Goal: Navigation & Orientation: Find specific page/section

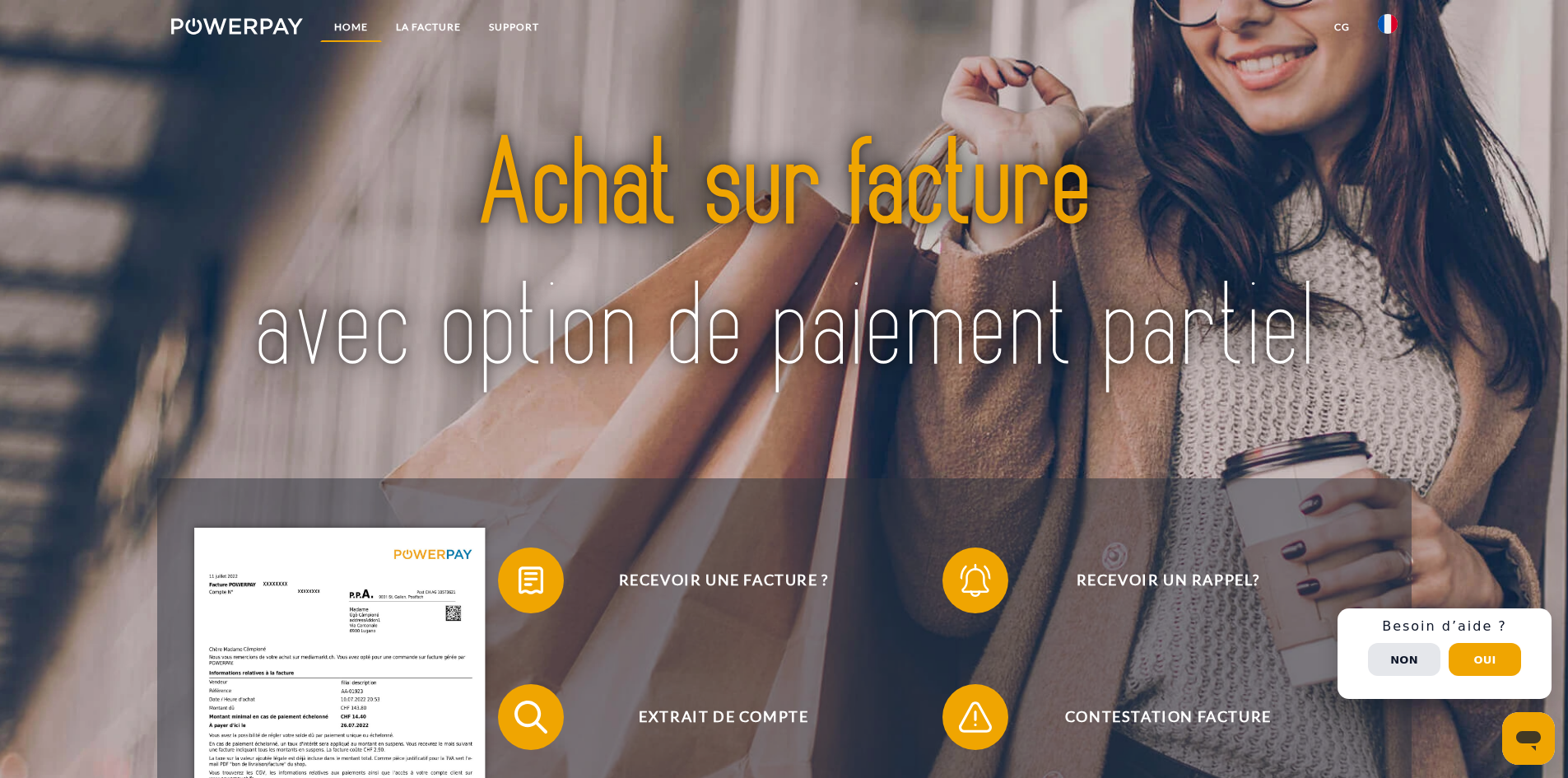
click at [345, 31] on link "Home" at bounding box center [351, 27] width 62 height 30
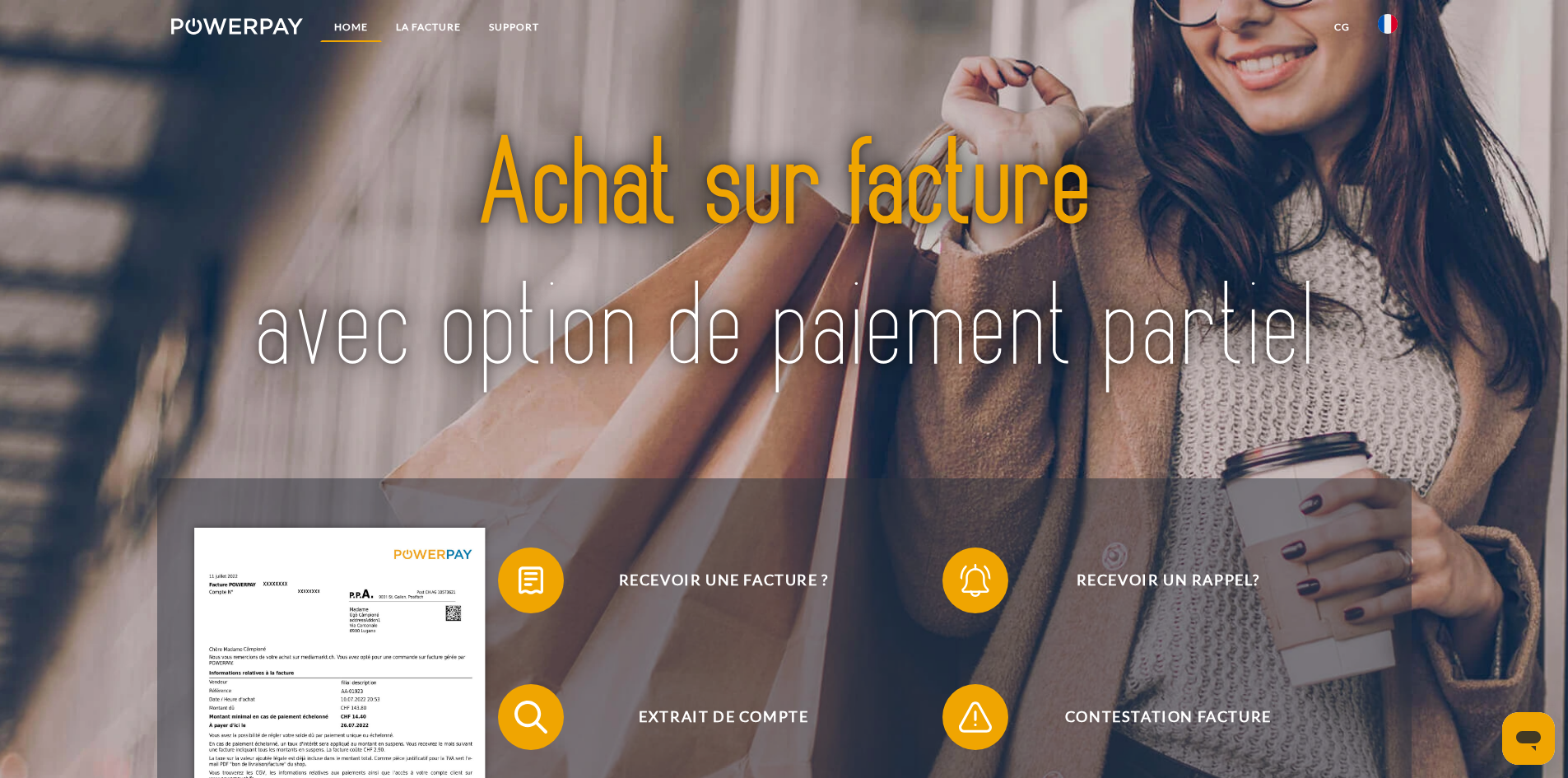
click at [345, 31] on link "Home" at bounding box center [351, 27] width 62 height 30
